Goal: Check status: Check status

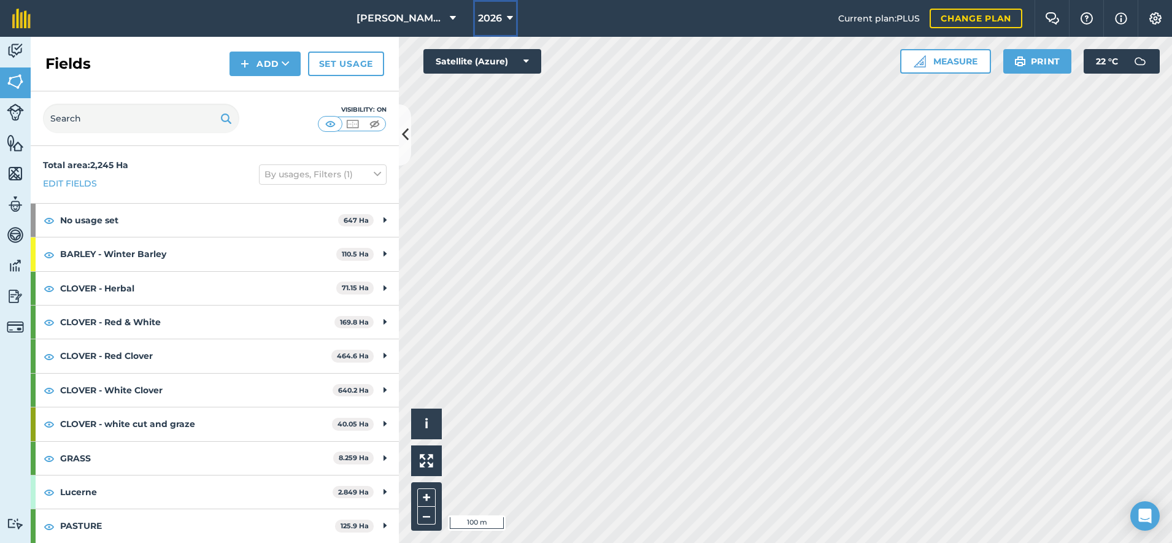
click at [513, 23] on button "2026" at bounding box center [495, 18] width 45 height 37
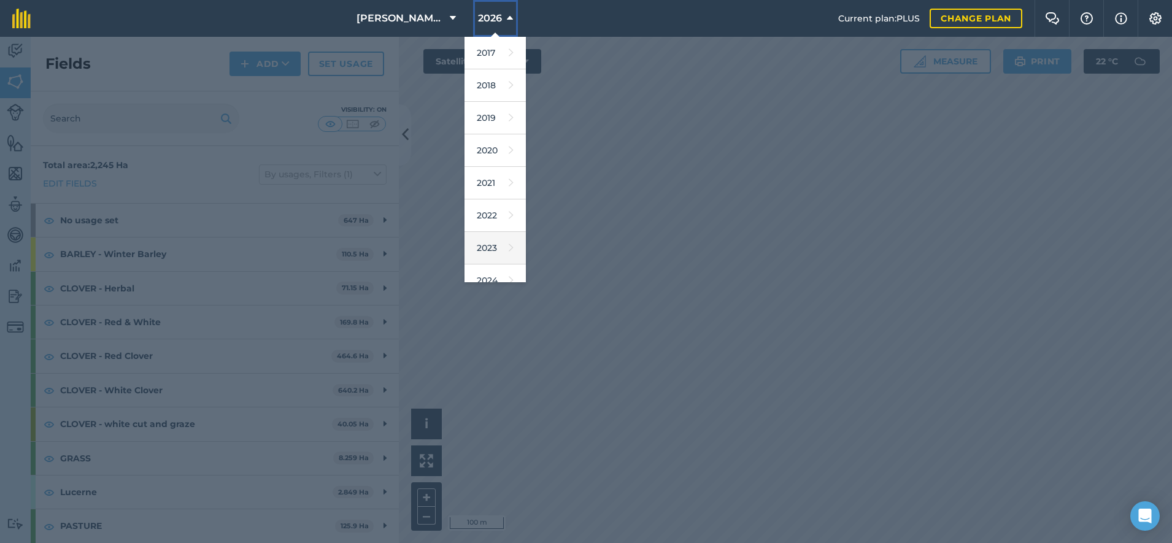
scroll to position [112, 0]
click at [496, 206] on link "2025" at bounding box center [494, 201] width 61 height 33
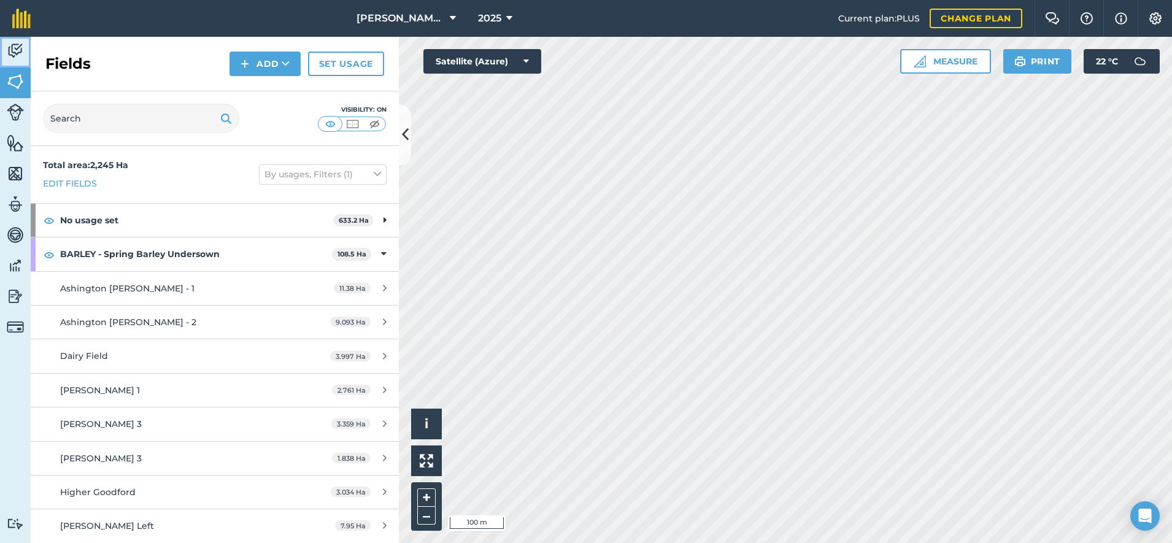
click at [23, 56] on img at bounding box center [15, 51] width 17 height 18
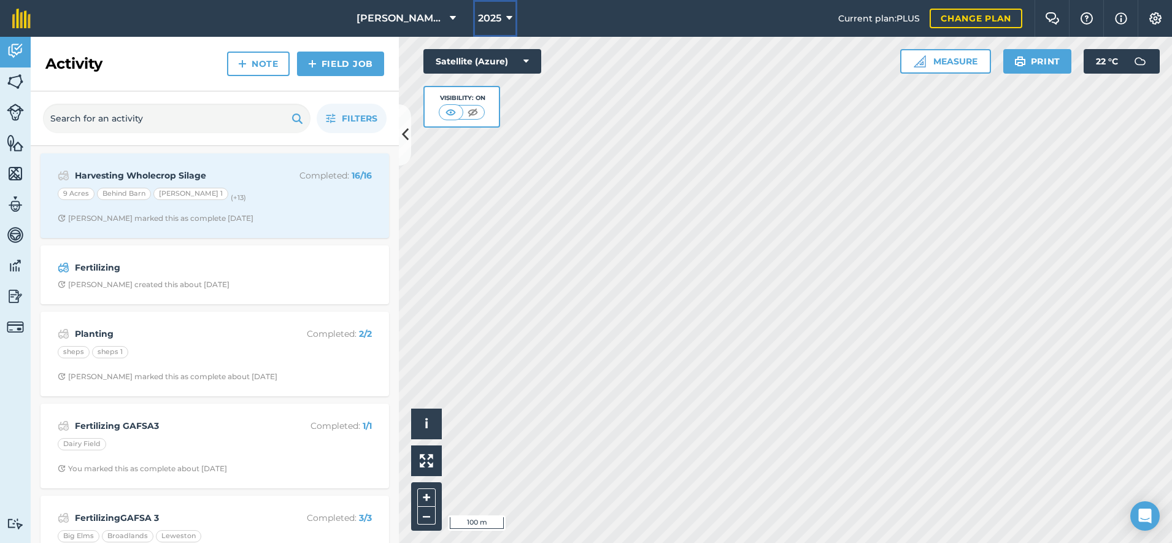
click at [478, 31] on button "2025" at bounding box center [495, 18] width 44 height 37
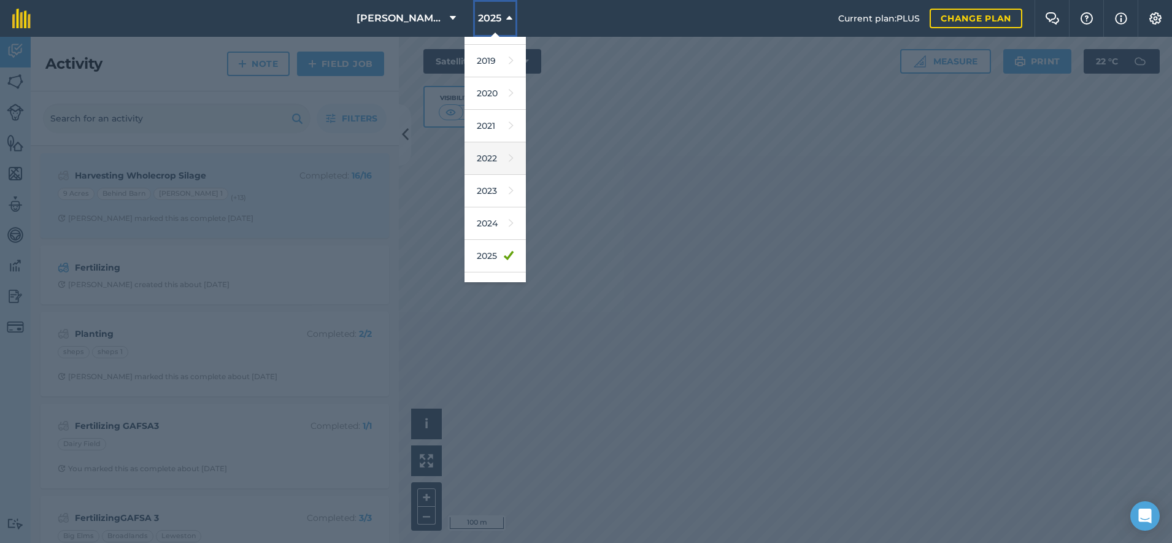
scroll to position [112, 0]
click at [491, 227] on link "2026" at bounding box center [494, 233] width 61 height 33
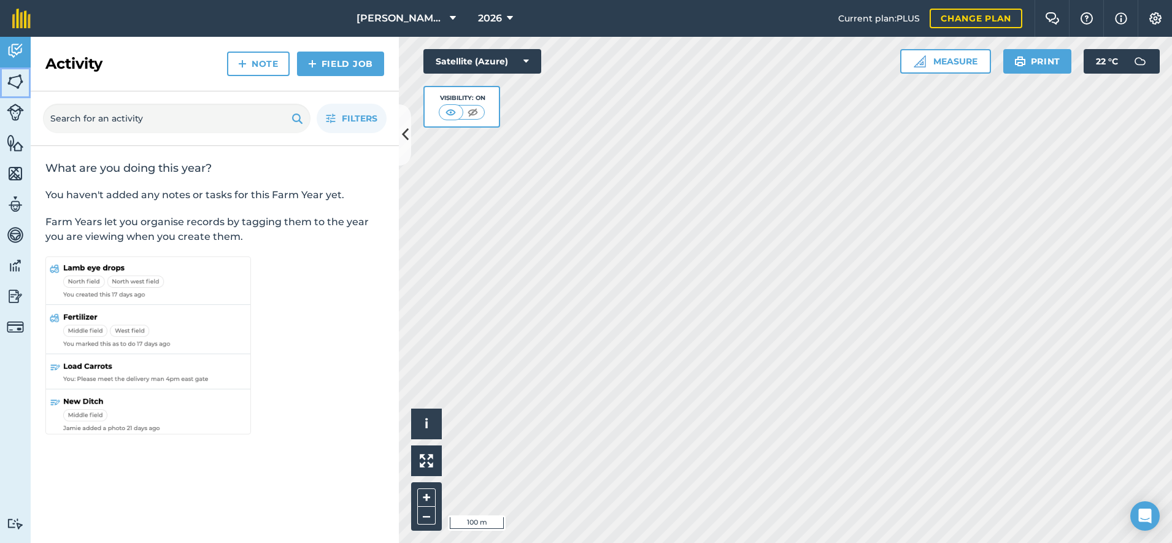
click at [9, 90] on img at bounding box center [15, 81] width 17 height 18
